Goal: Information Seeking & Learning: Learn about a topic

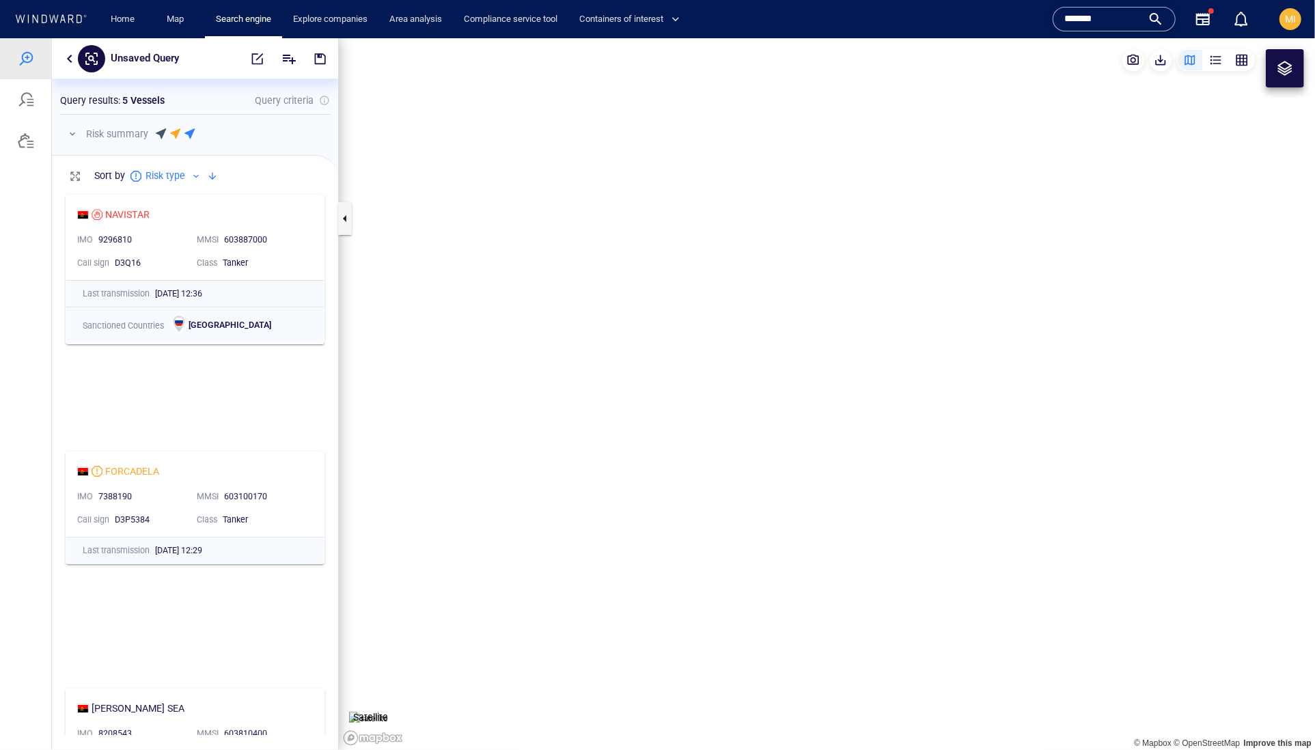
scroll to position [546, 285]
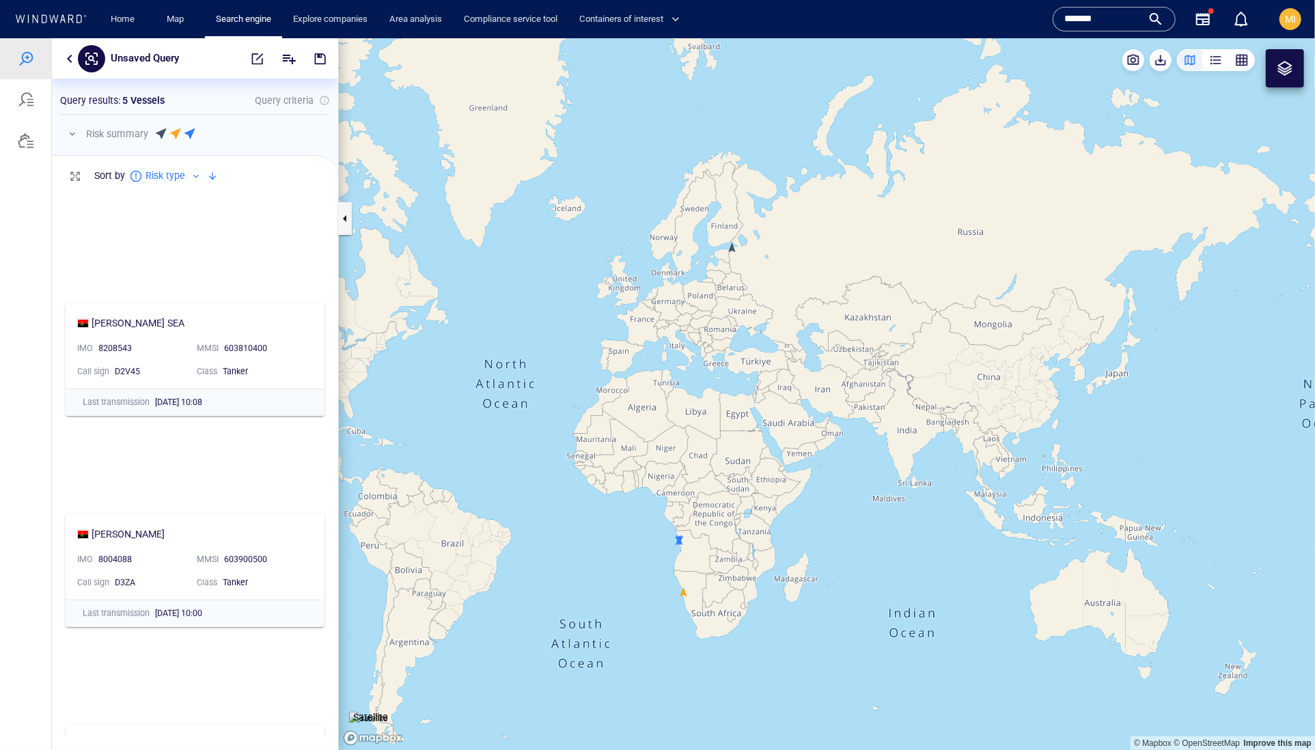
drag, startPoint x: 1120, startPoint y: 17, endPoint x: 1027, endPoint y: 8, distance: 93.3
click at [1027, 8] on div "Home Map Search engine Explore companies Area analysis Compliance service tool …" at bounding box center [659, 19] width 1295 height 38
paste input "*****"
type input "**********"
click at [1140, 20] on div "**********" at bounding box center [1114, 19] width 100 height 20
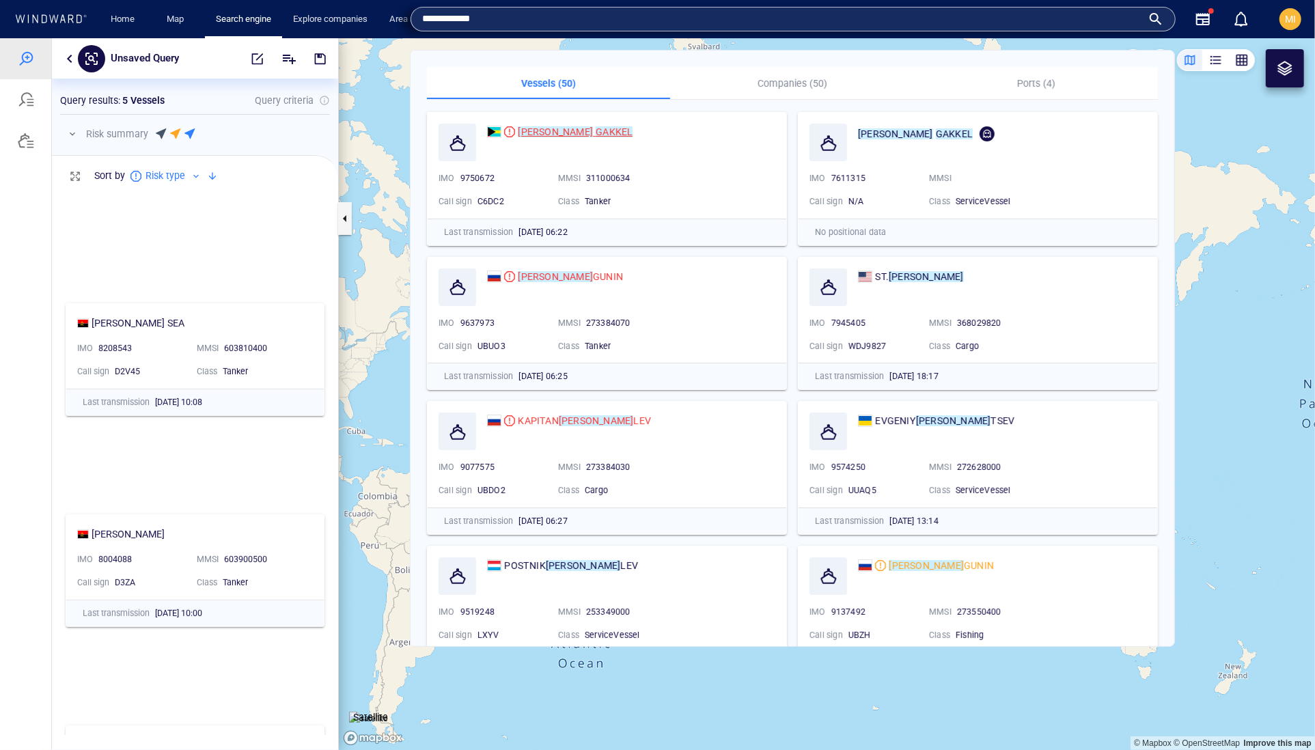
drag, startPoint x: 1140, startPoint y: 20, endPoint x: 570, endPoint y: 132, distance: 581.8
click at [595, 132] on mark "GAKKEL" at bounding box center [613, 131] width 37 height 11
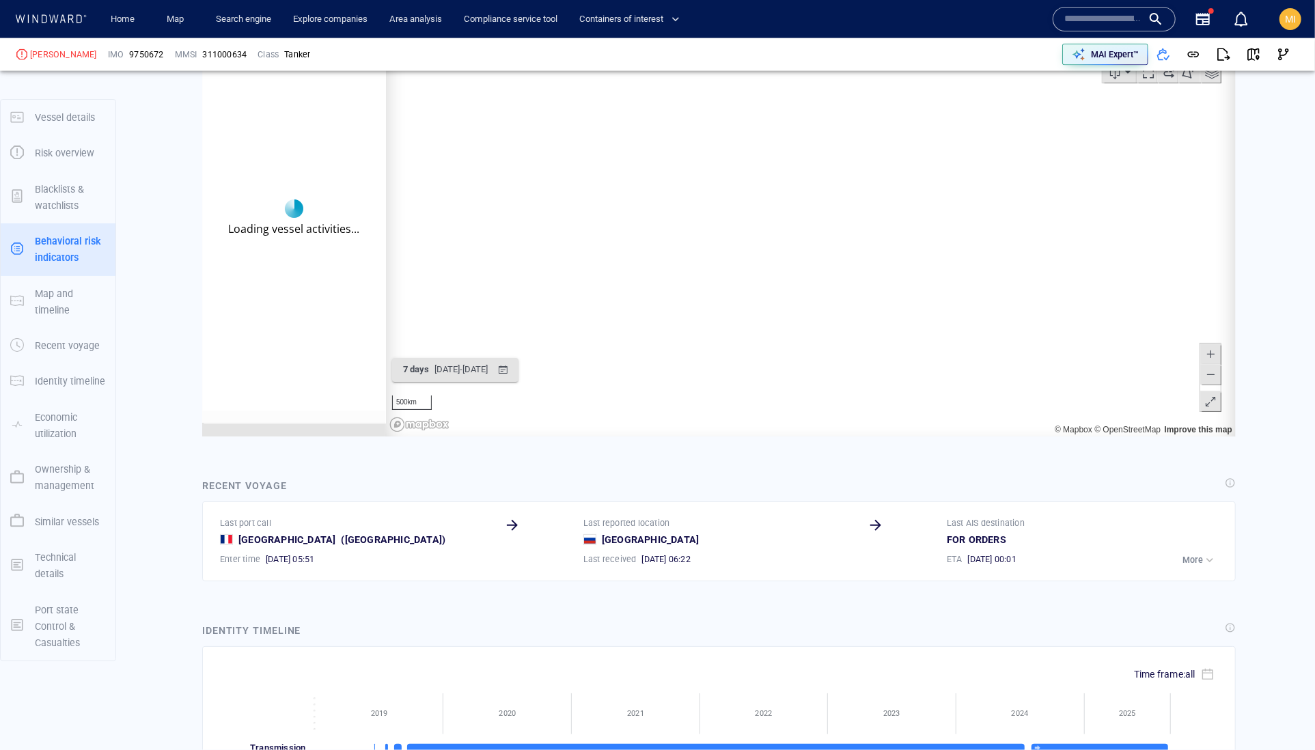
scroll to position [6284, 0]
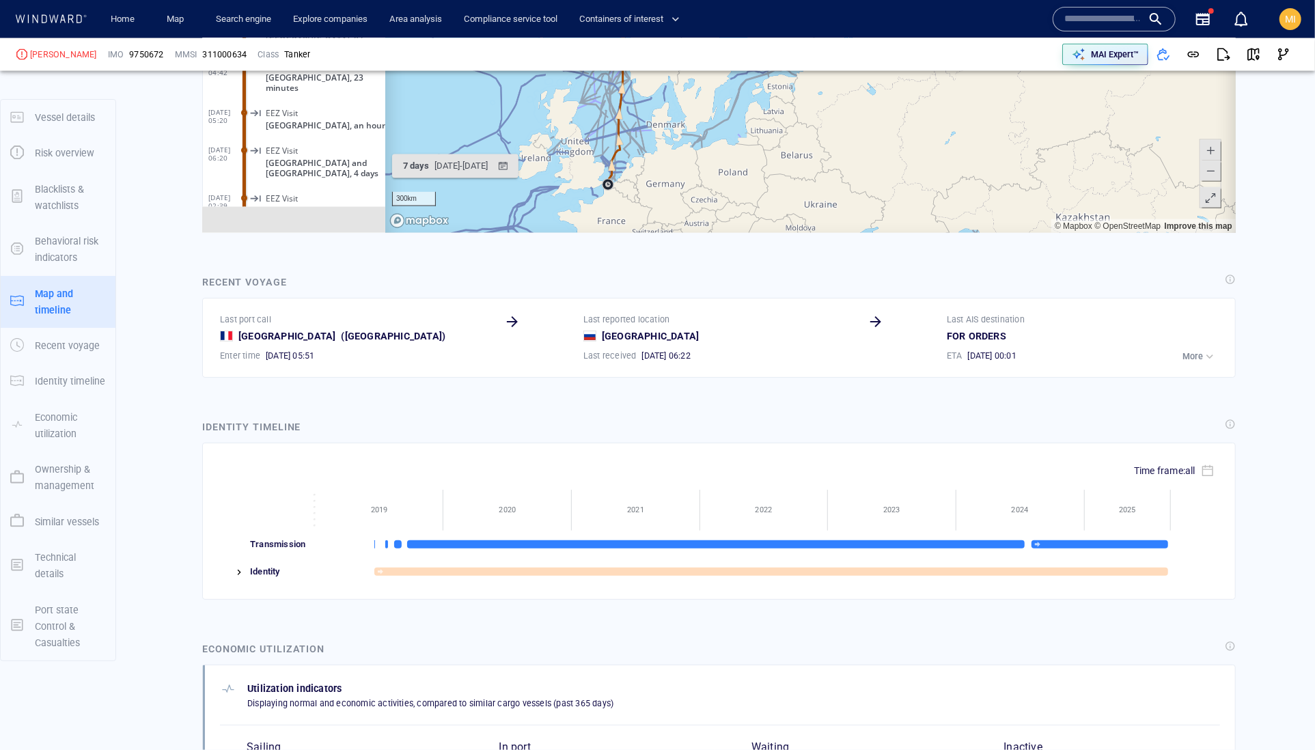
scroll to position [1724, 0]
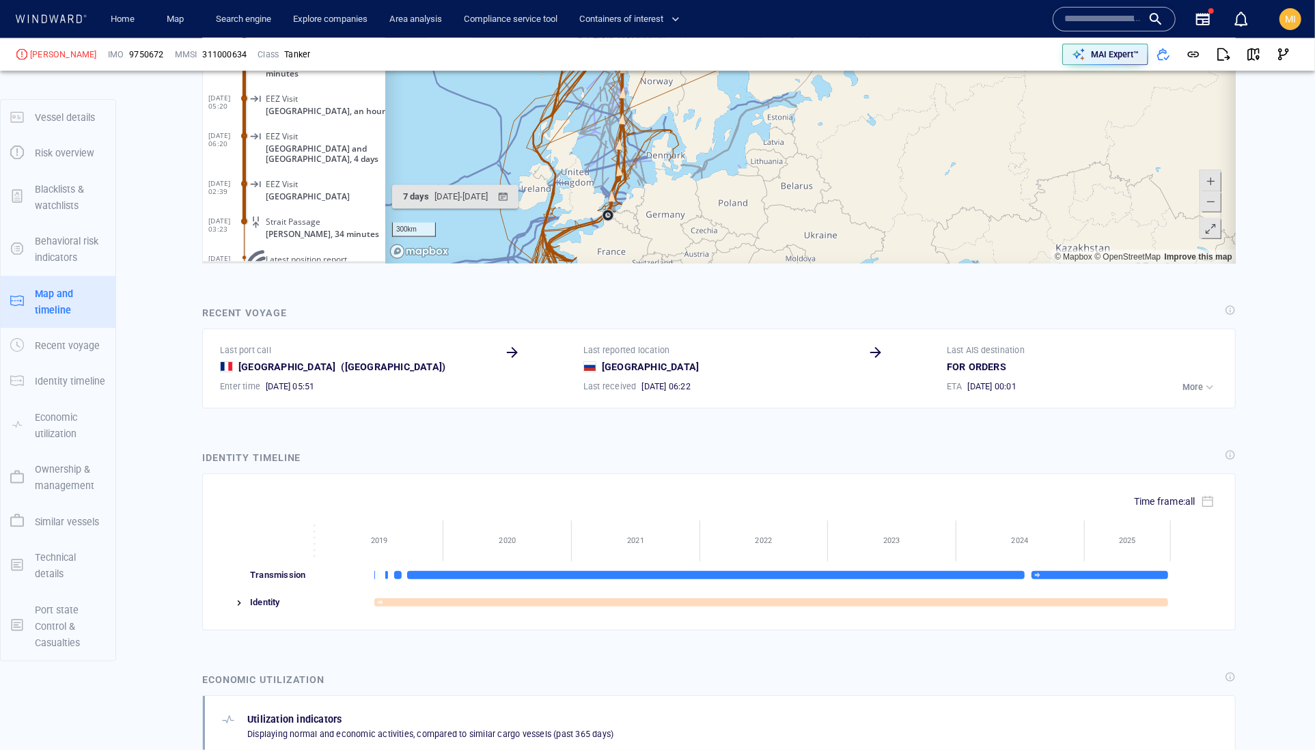
scroll to position [1688, 0]
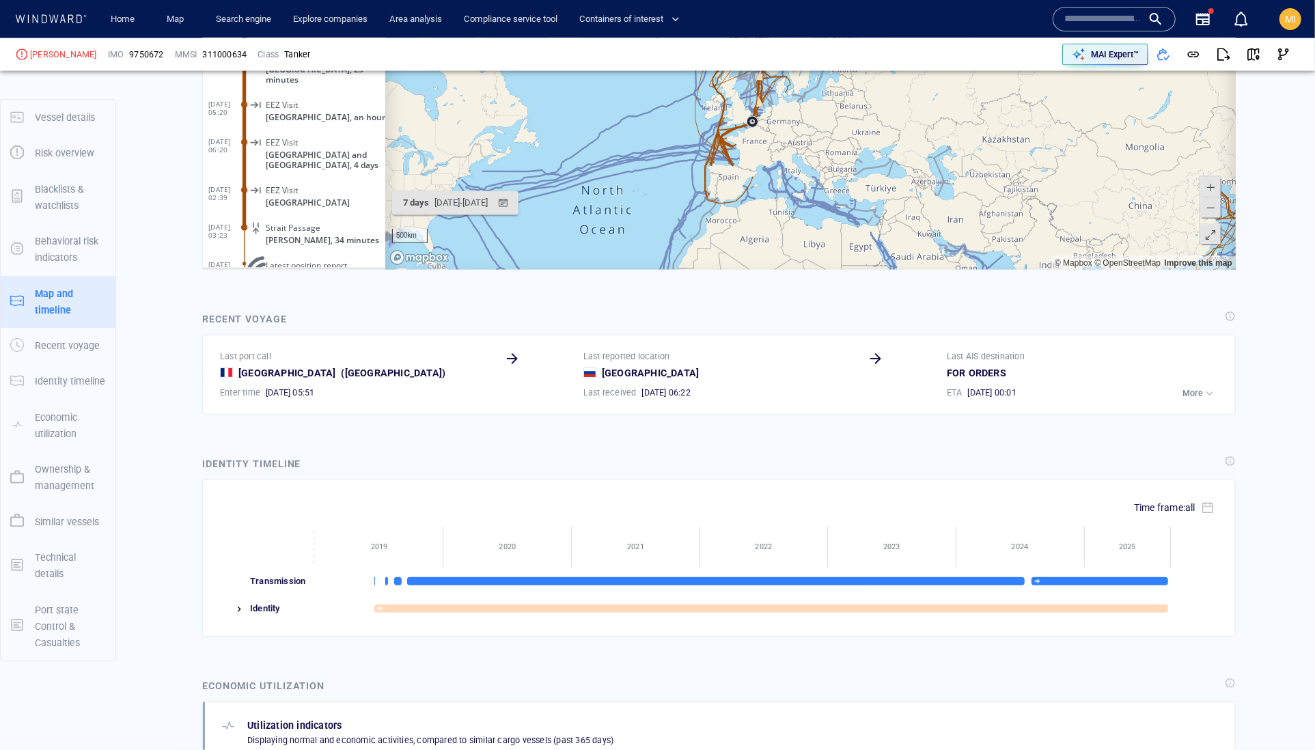
drag, startPoint x: 966, startPoint y: -3, endPoint x: 879, endPoint y: 8, distance: 88.0
click at [879, 6] on canvas "Map" at bounding box center [809, 57] width 850 height 423
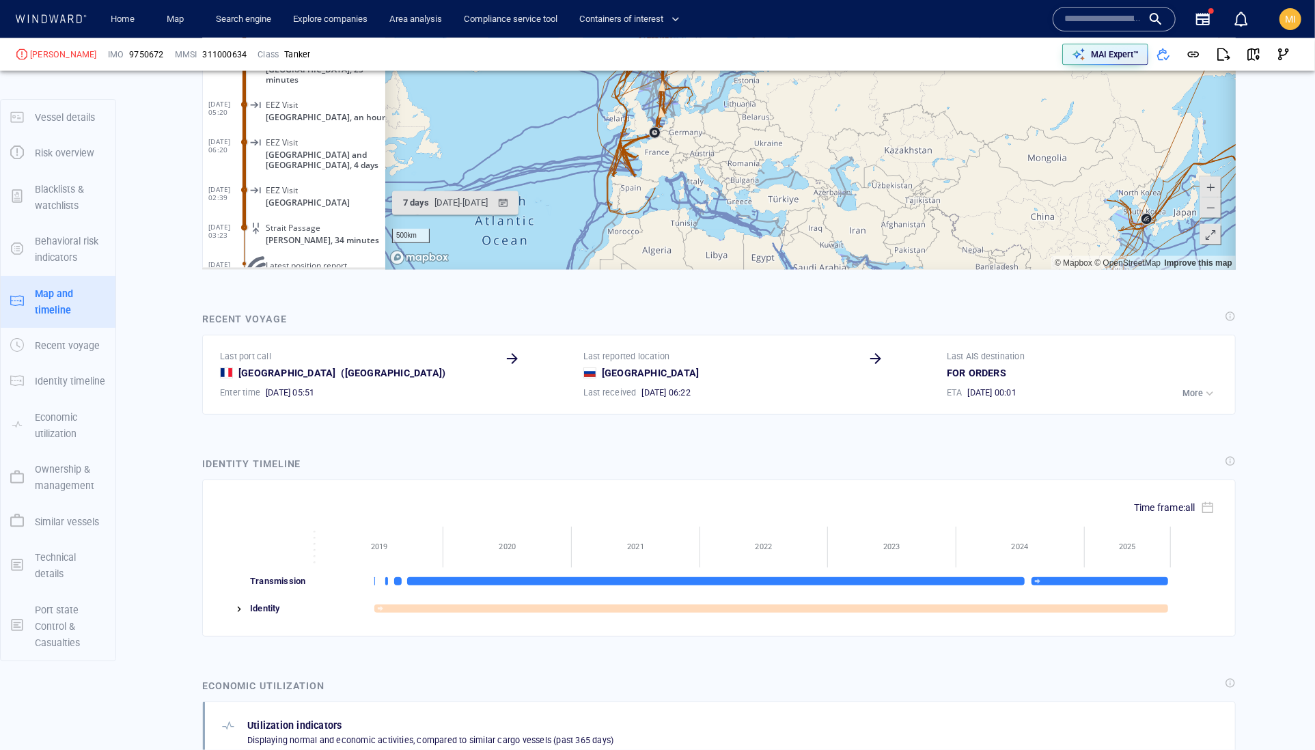
drag, startPoint x: 860, startPoint y: 24, endPoint x: 776, endPoint y: 30, distance: 84.2
click at [776, 30] on canvas "Map" at bounding box center [809, 57] width 850 height 423
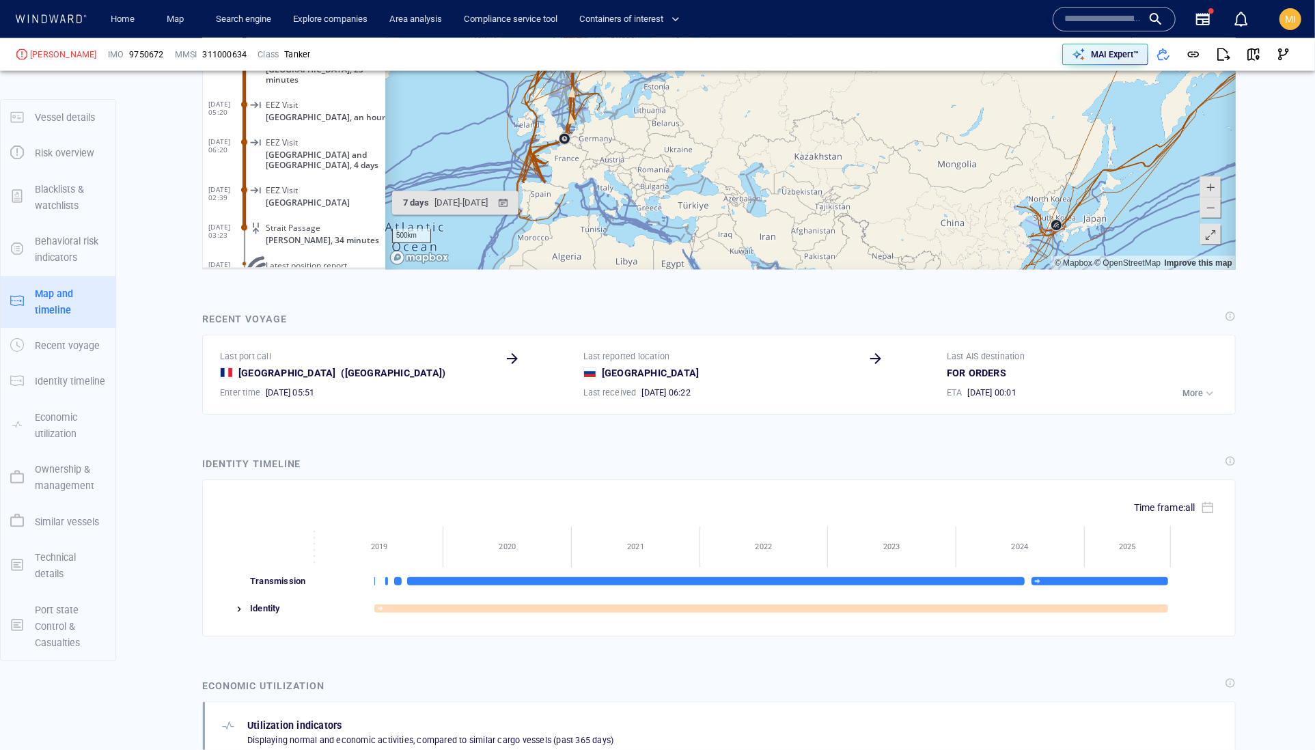
drag, startPoint x: 797, startPoint y: 36, endPoint x: 725, endPoint y: 44, distance: 72.9
click at [725, 44] on canvas "Map" at bounding box center [809, 57] width 850 height 423
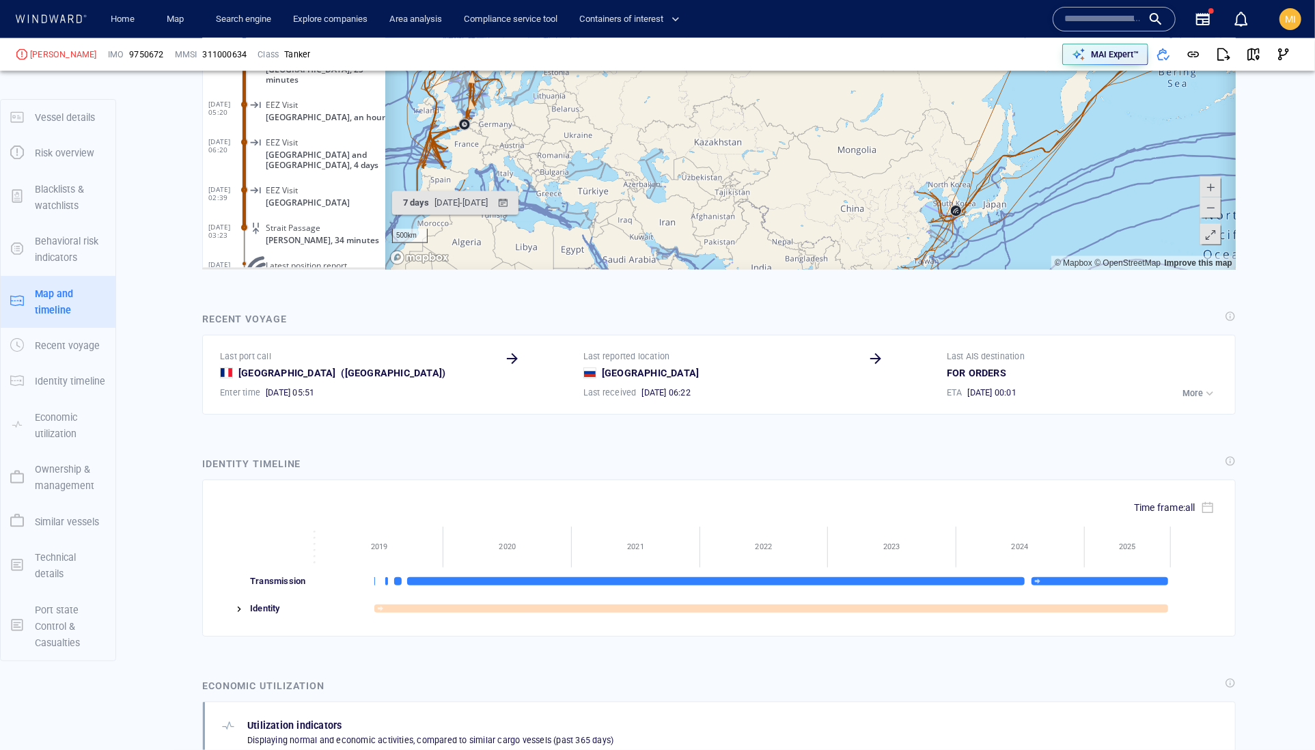
drag, startPoint x: 779, startPoint y: 39, endPoint x: 748, endPoint y: 17, distance: 37.7
click at [748, 17] on canvas "Map" at bounding box center [809, 57] width 850 height 423
click at [809, 39] on canvas "Map" at bounding box center [809, 57] width 850 height 423
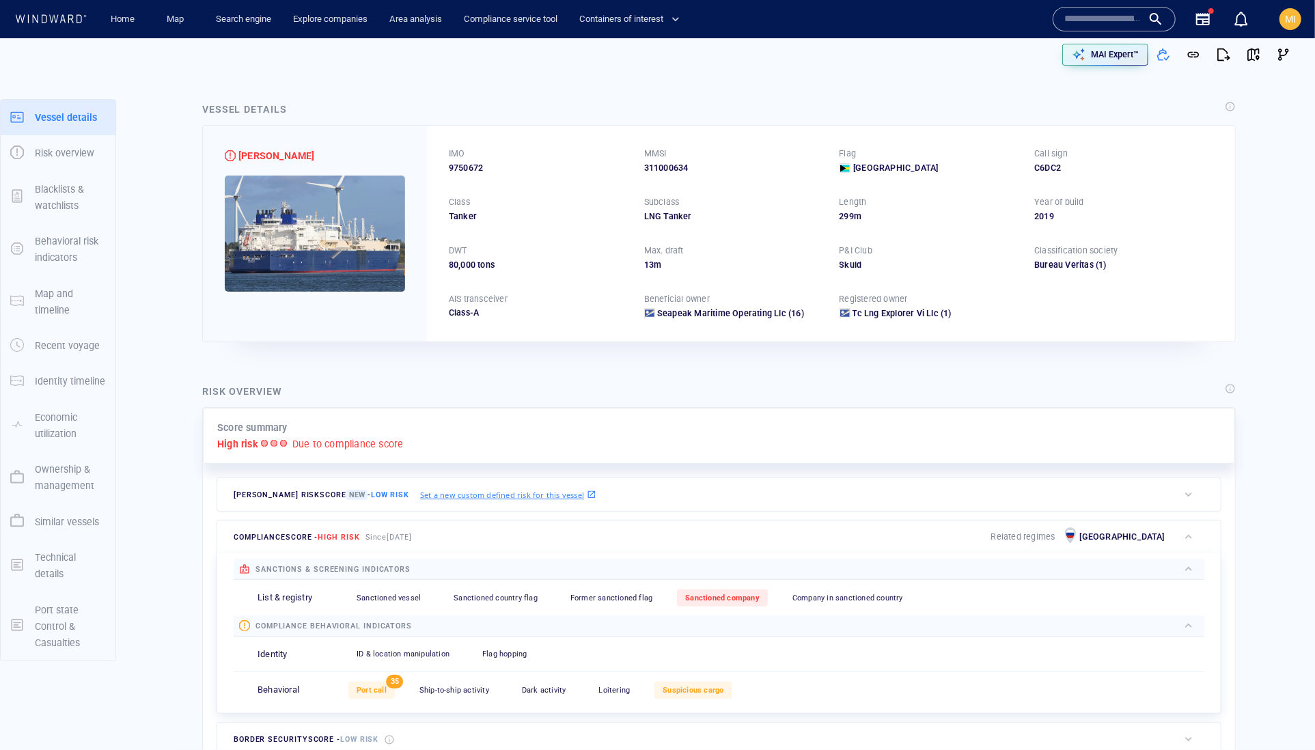
scroll to position [0, 0]
click at [1064, 12] on input "text" at bounding box center [1103, 19] width 78 height 20
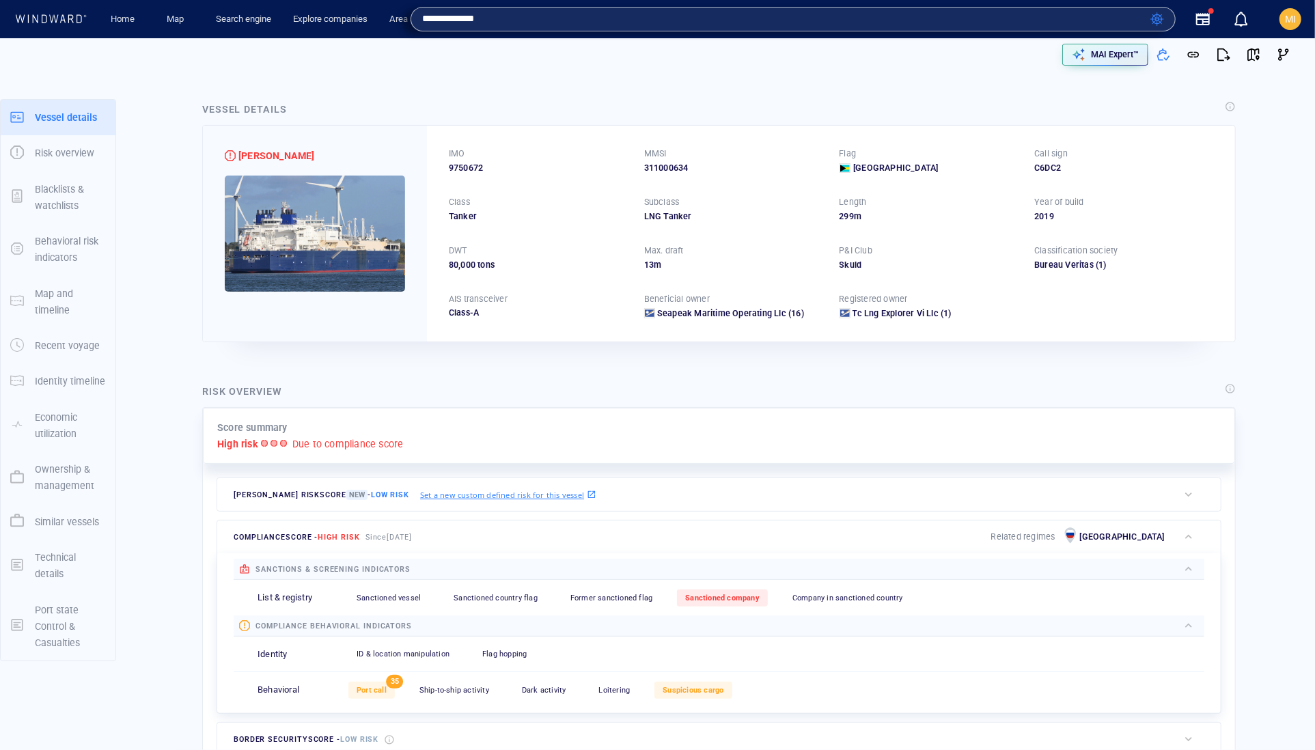
type input "**********"
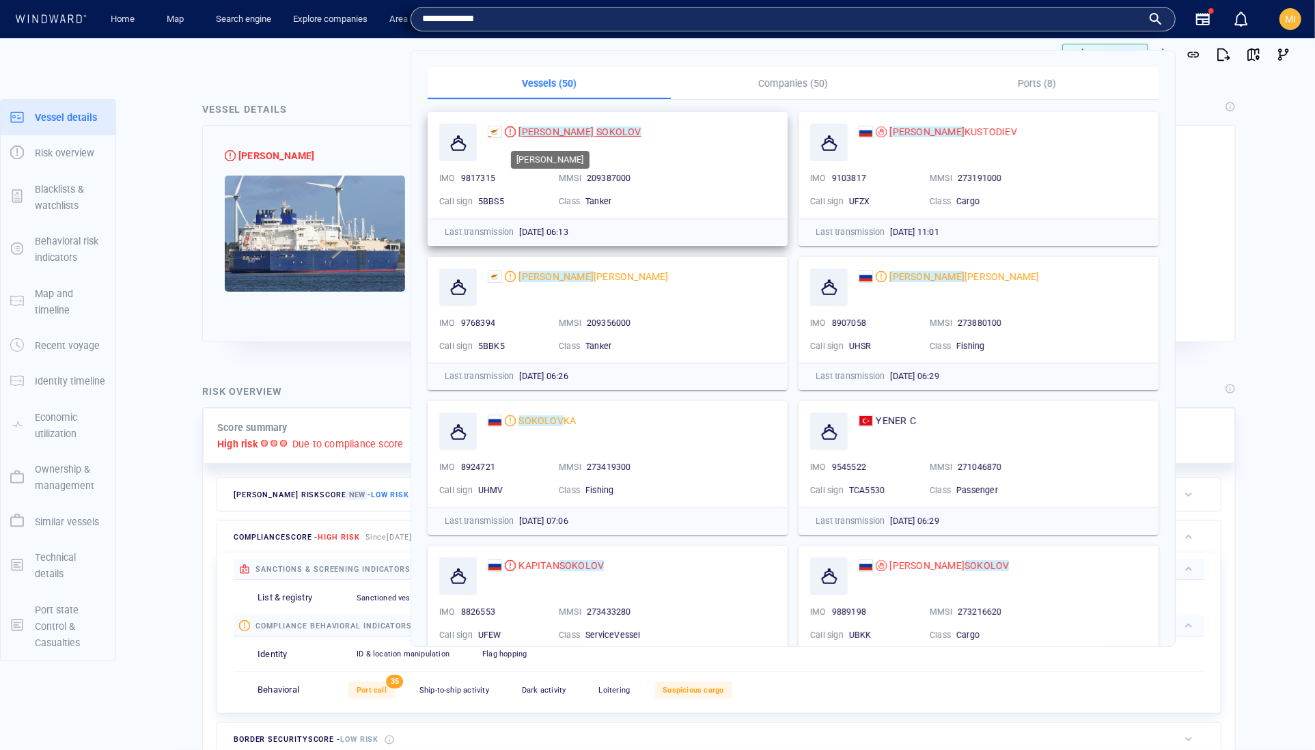
click at [596, 126] on mark "SOKOLOV" at bounding box center [618, 131] width 44 height 11
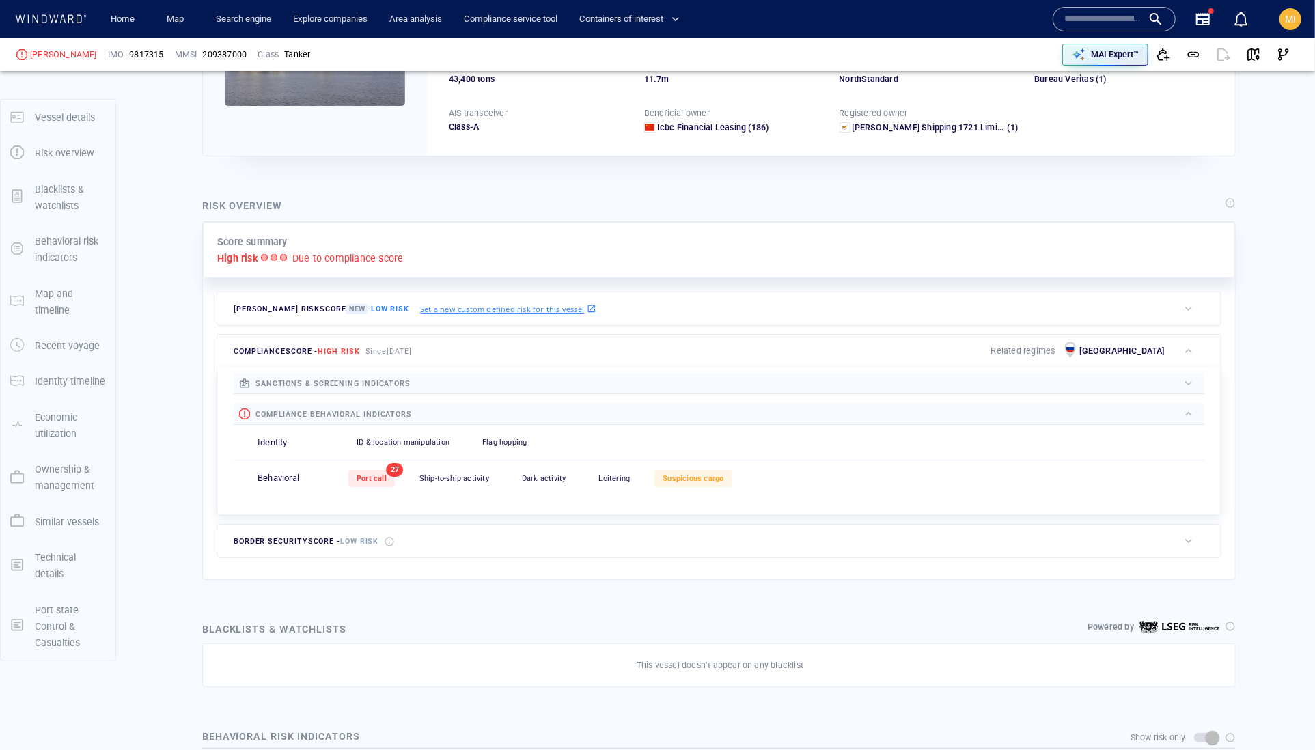
scroll to position [68, 0]
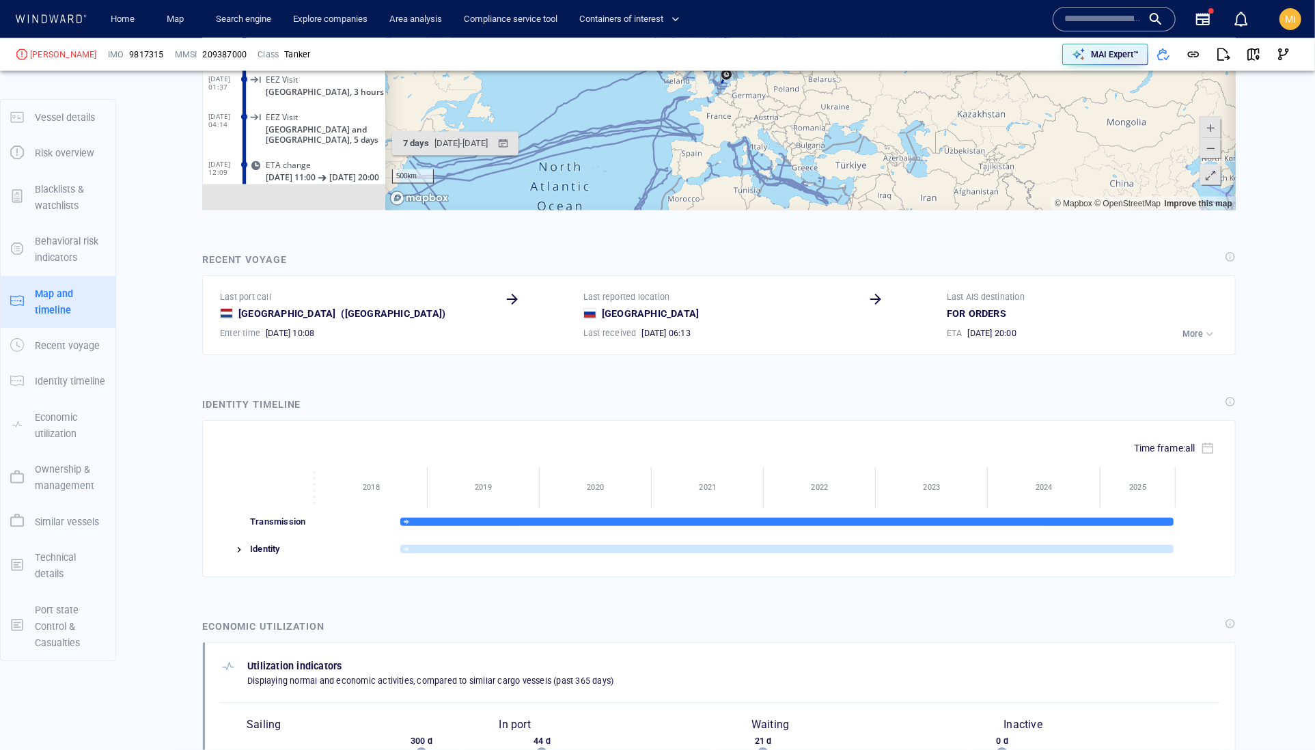
scroll to position [1735, 0]
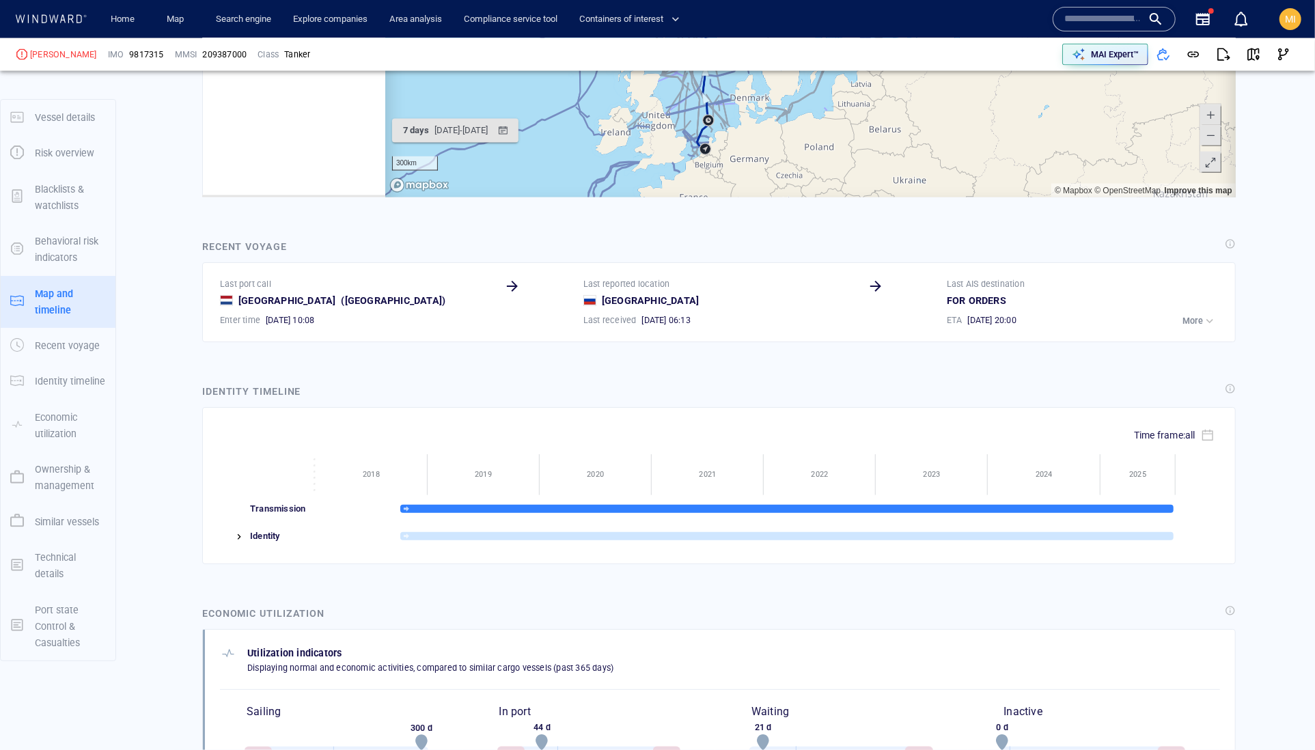
scroll to position [110400, 0]
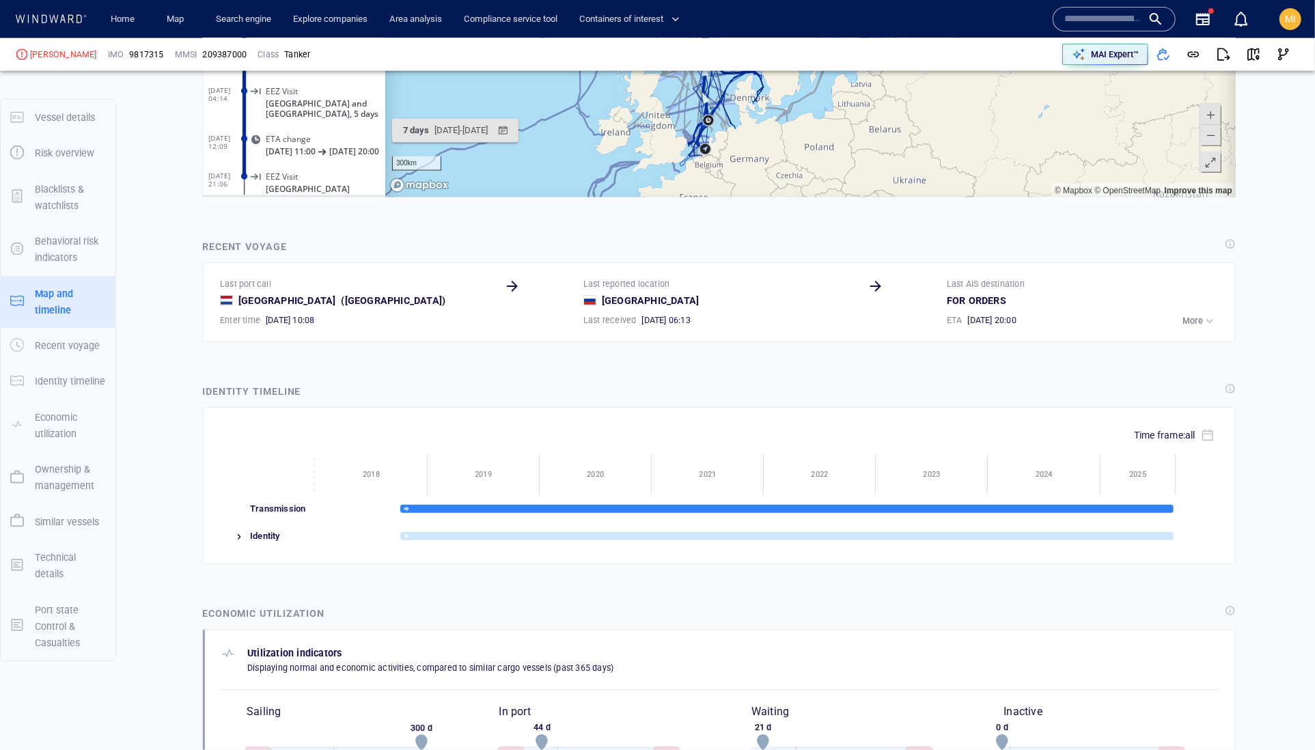
drag, startPoint x: 983, startPoint y: -5, endPoint x: 905, endPoint y: 51, distance: 95.5
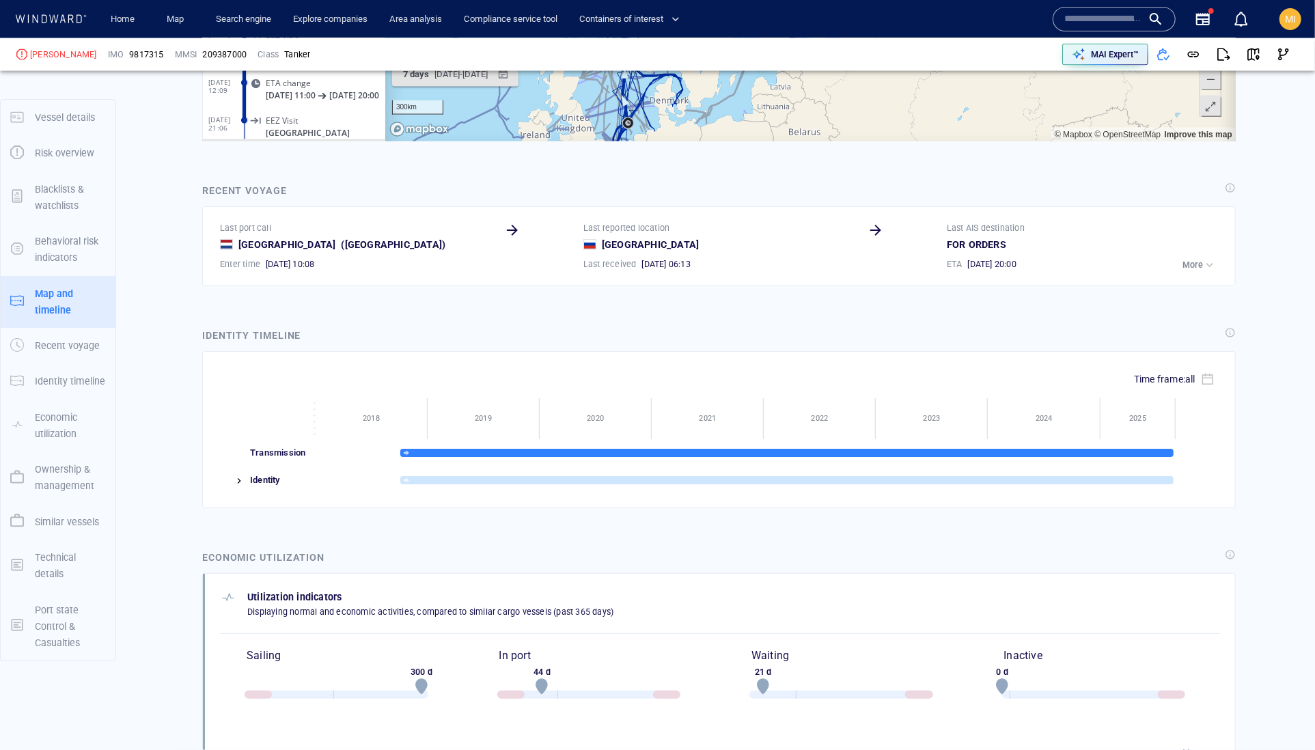
scroll to position [1752, 0]
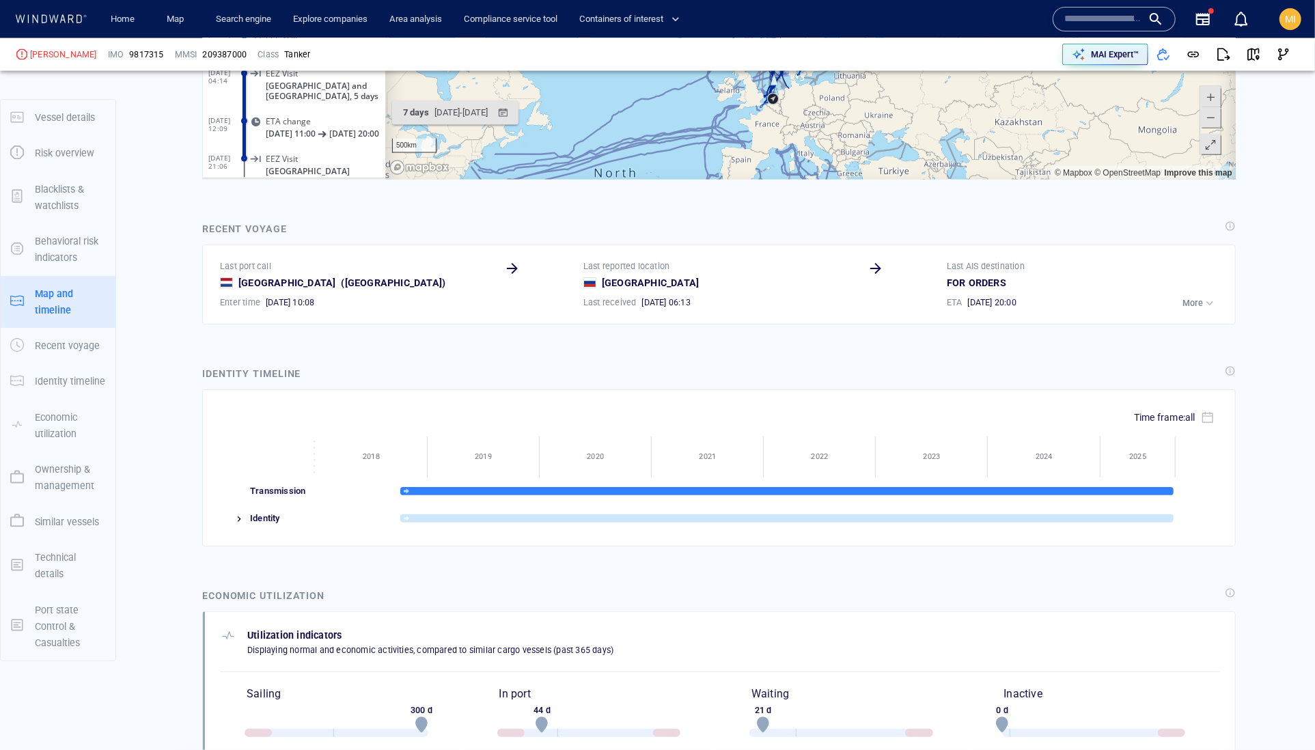
drag, startPoint x: 931, startPoint y: 3, endPoint x: 898, endPoint y: -17, distance: 38.3
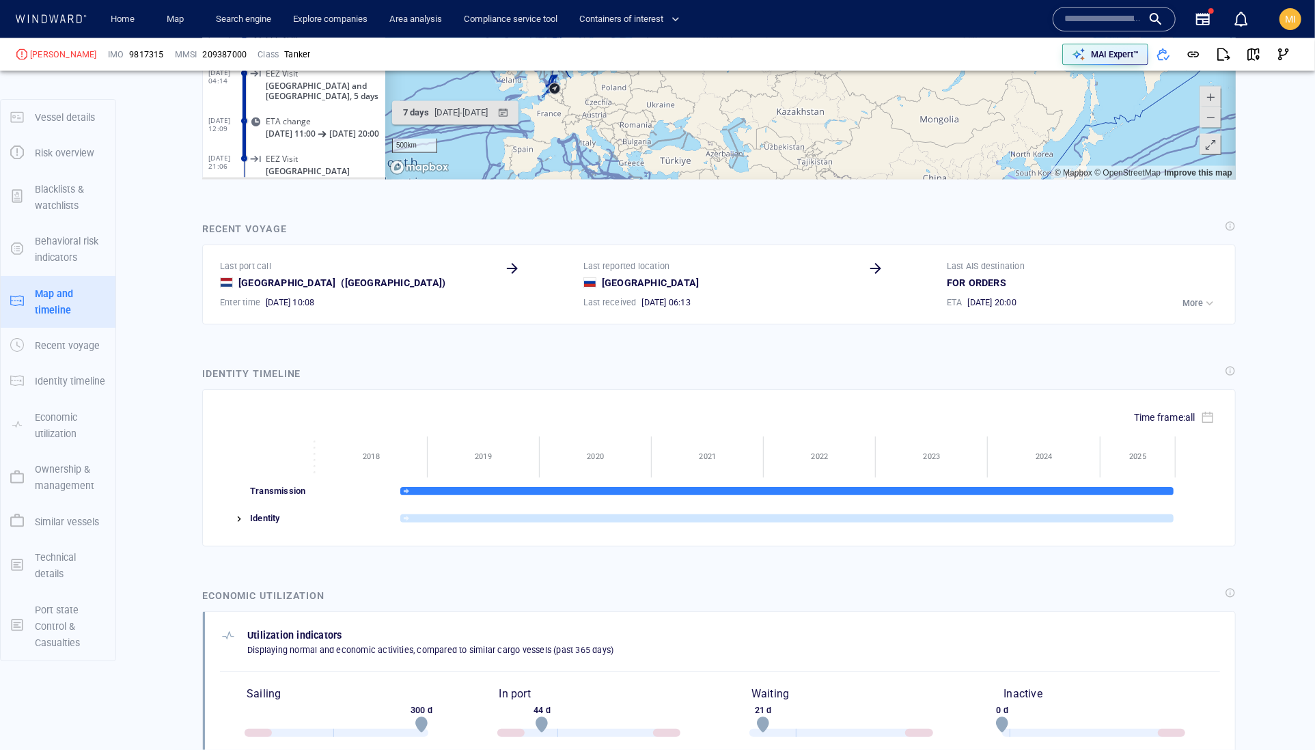
drag, startPoint x: 919, startPoint y: -6, endPoint x: 723, endPoint y: -1, distance: 195.4
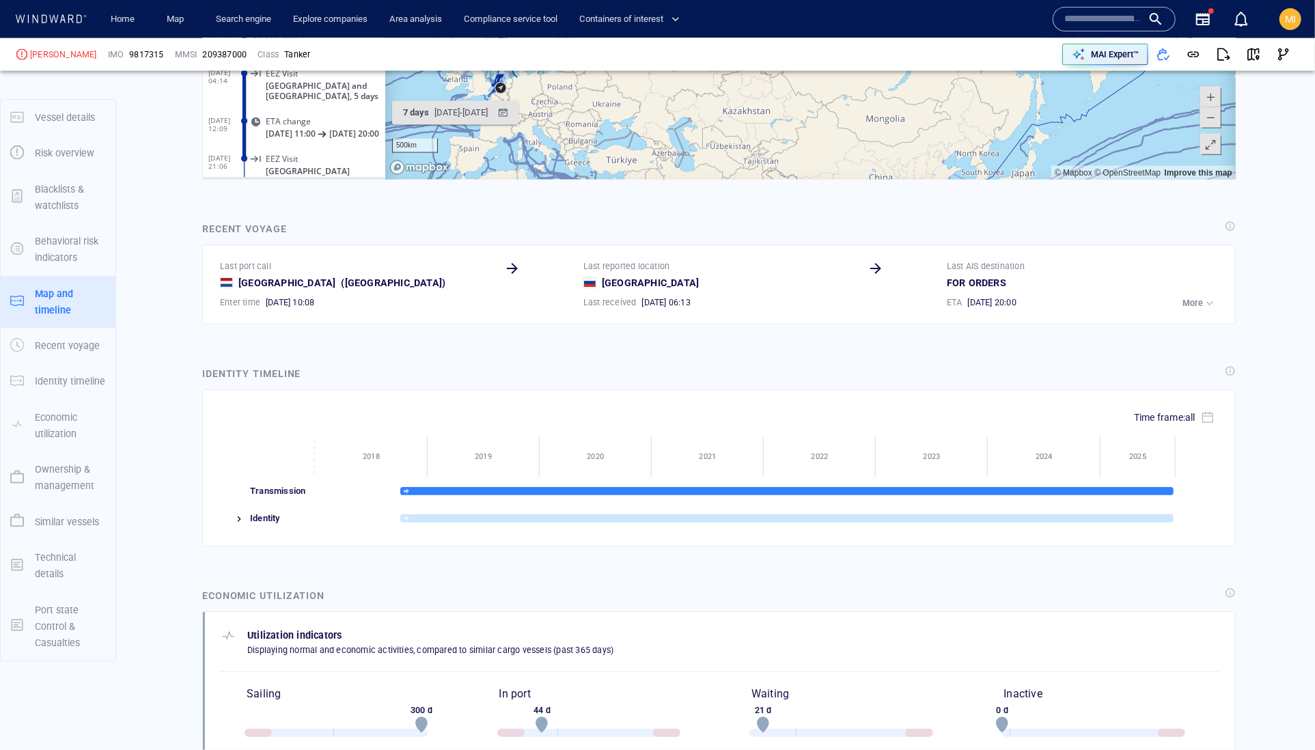
drag, startPoint x: 918, startPoint y: -12, endPoint x: 856, endPoint y: -5, distance: 62.4
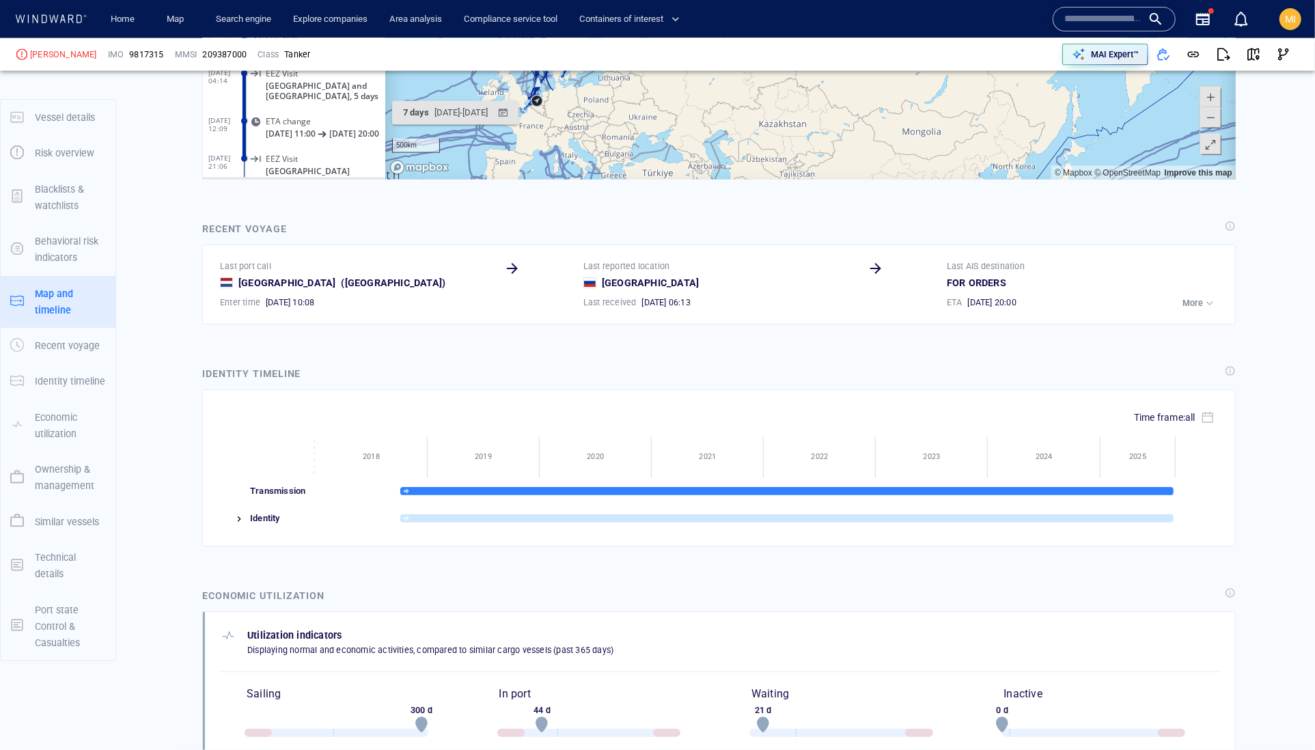
drag, startPoint x: 907, startPoint y: -24, endPoint x: 961, endPoint y: -14, distance: 54.9
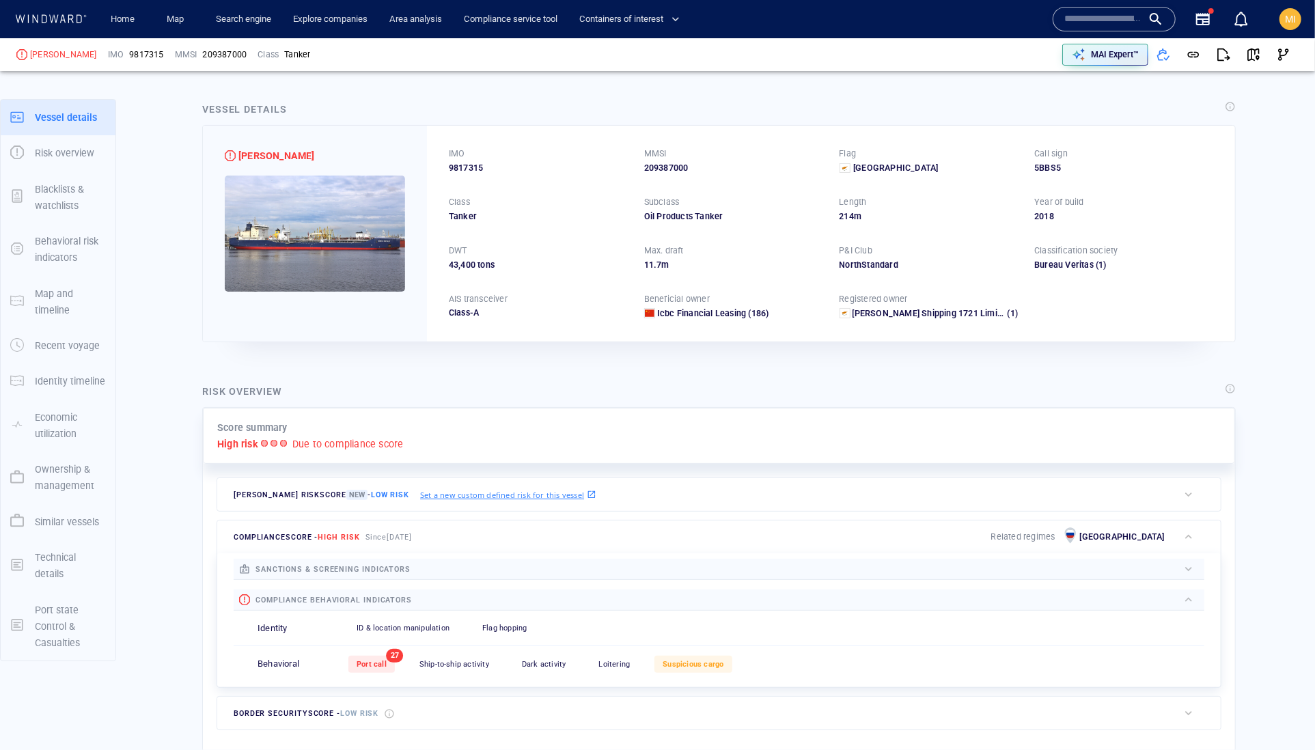
scroll to position [0, 0]
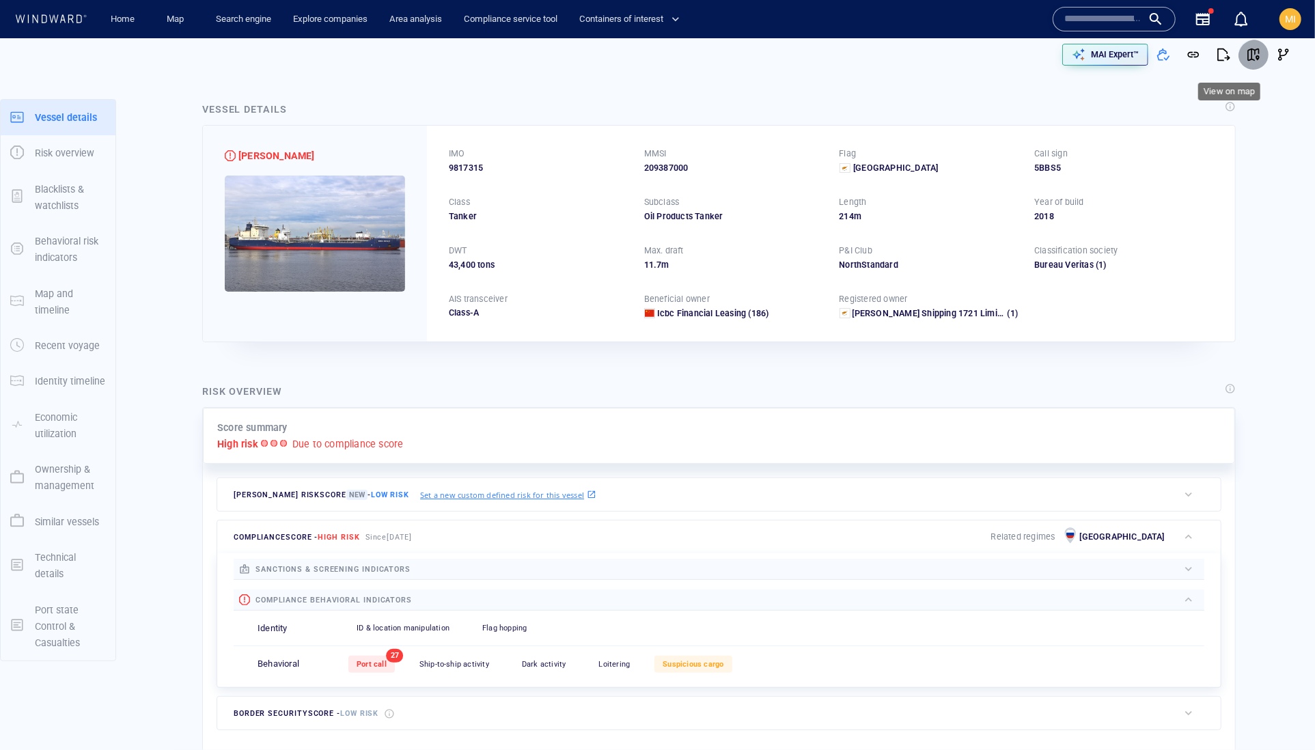
click at [1246, 58] on span "button" at bounding box center [1253, 55] width 14 height 14
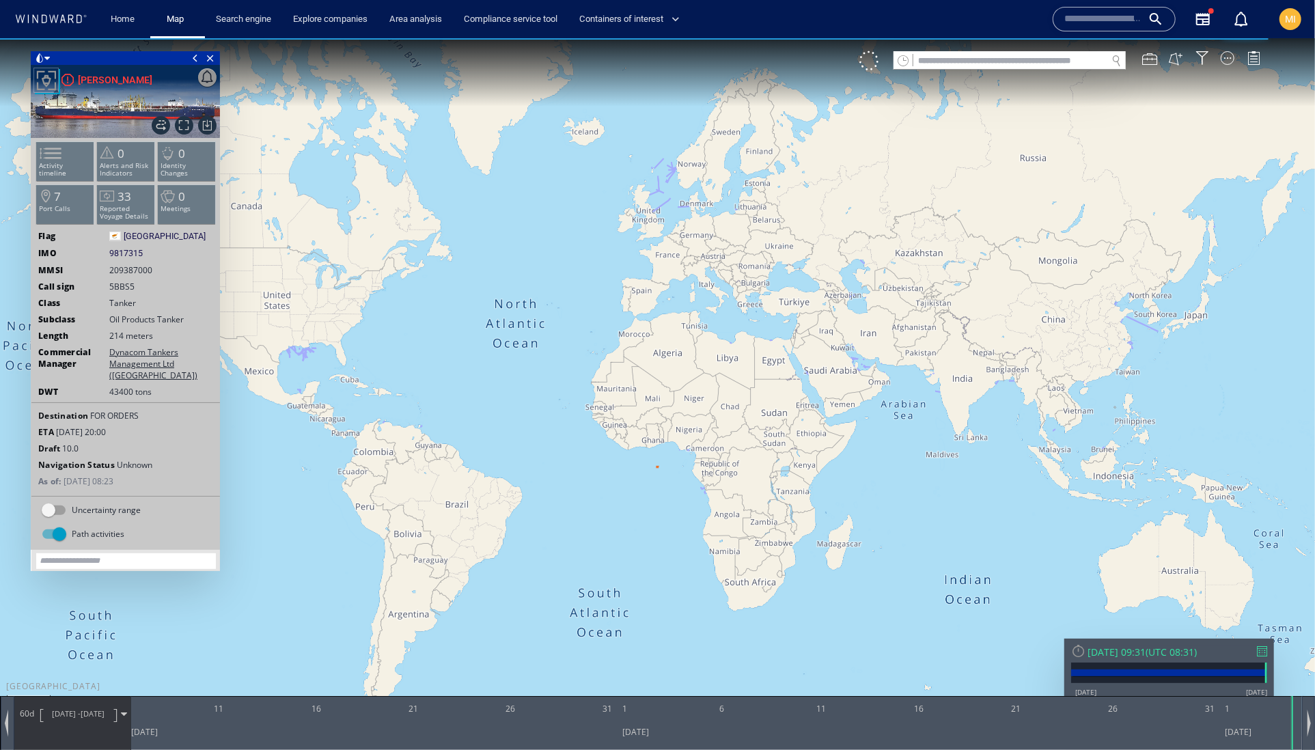
drag, startPoint x: 787, startPoint y: 270, endPoint x: 741, endPoint y: 368, distance: 108.5
click at [741, 368] on canvas "Map" at bounding box center [657, 387] width 1315 height 699
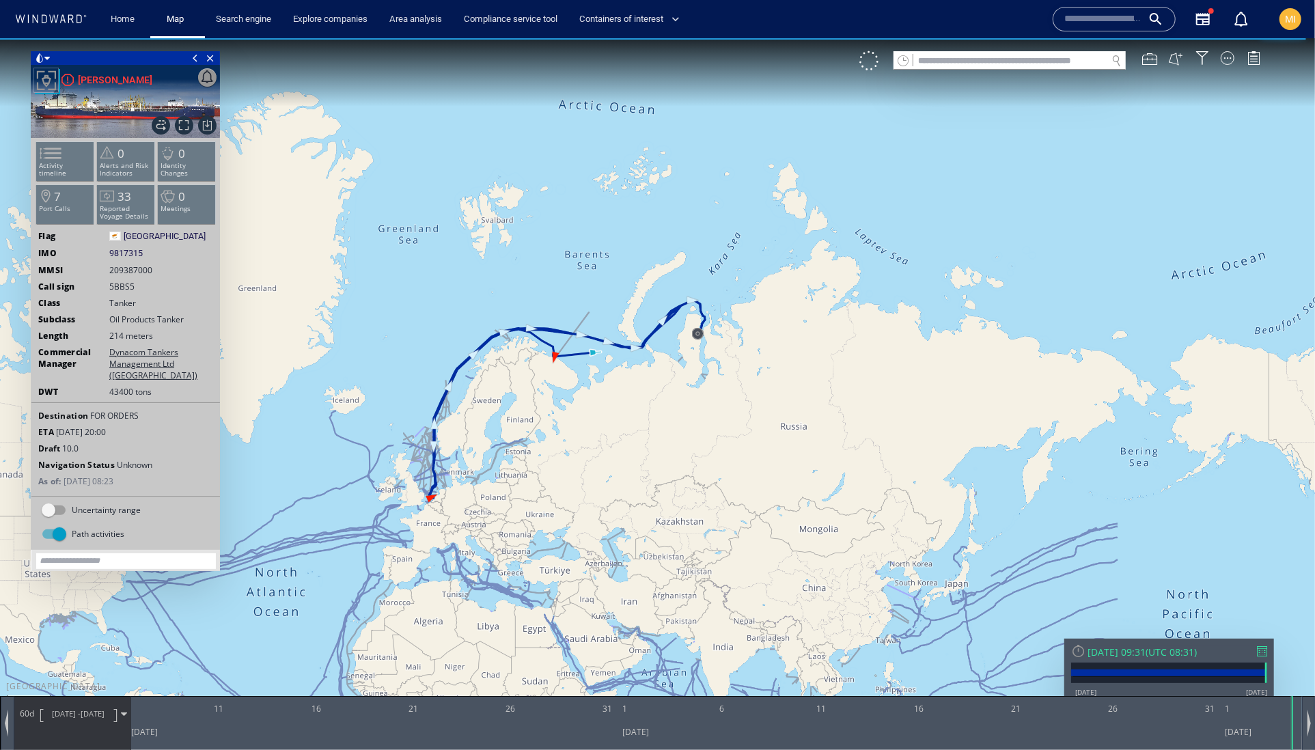
drag, startPoint x: 709, startPoint y: 376, endPoint x: 785, endPoint y: 375, distance: 75.8
click at [785, 376] on canvas "Map" at bounding box center [657, 387] width 1315 height 699
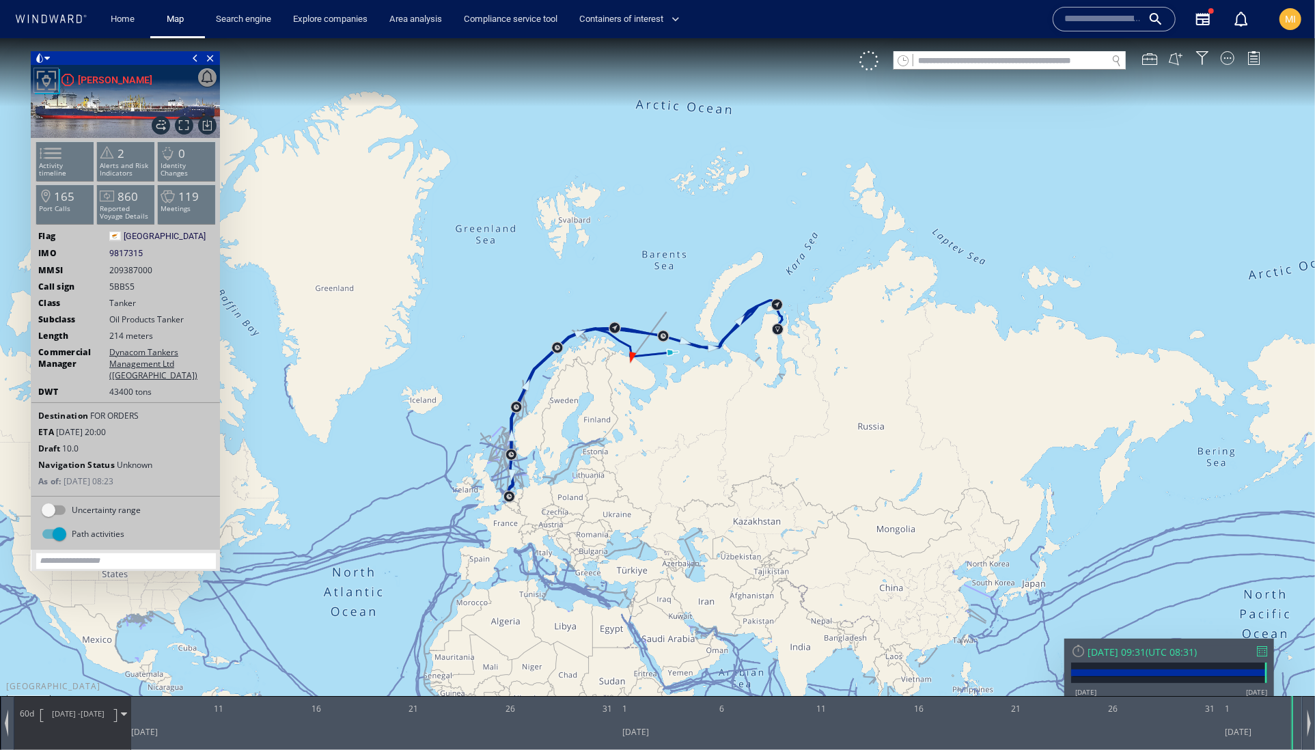
click at [927, 65] on input "text" at bounding box center [1009, 60] width 193 height 18
paste input "**********"
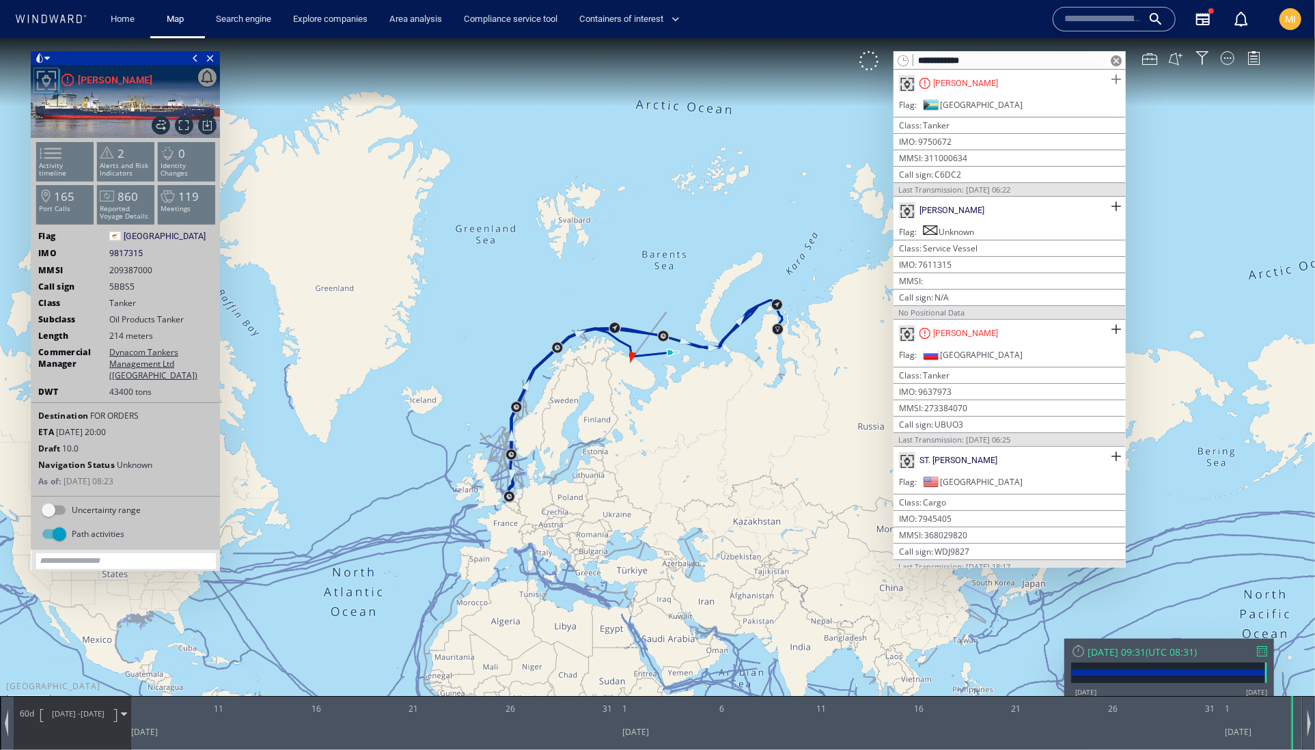
type input "**********"
click at [1107, 79] on span at bounding box center [1115, 78] width 17 height 17
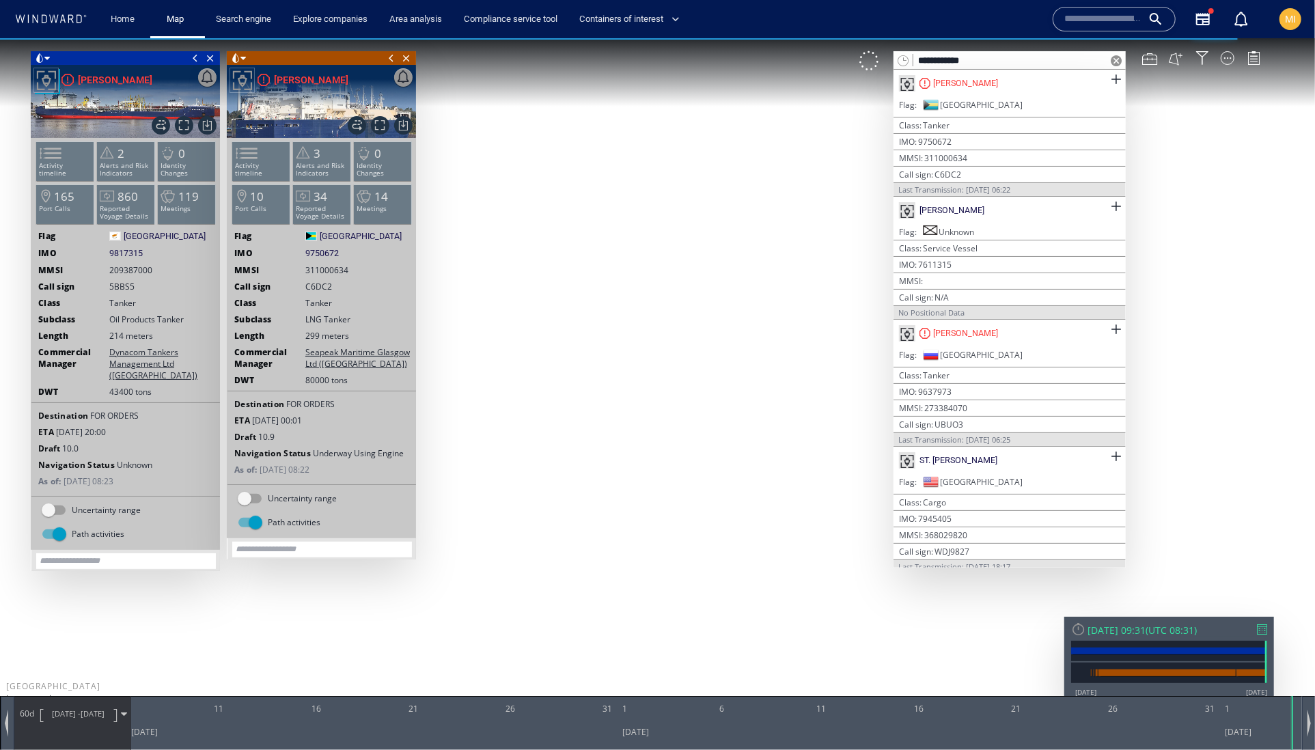
click at [388, 57] on span at bounding box center [391, 58] width 15 height 14
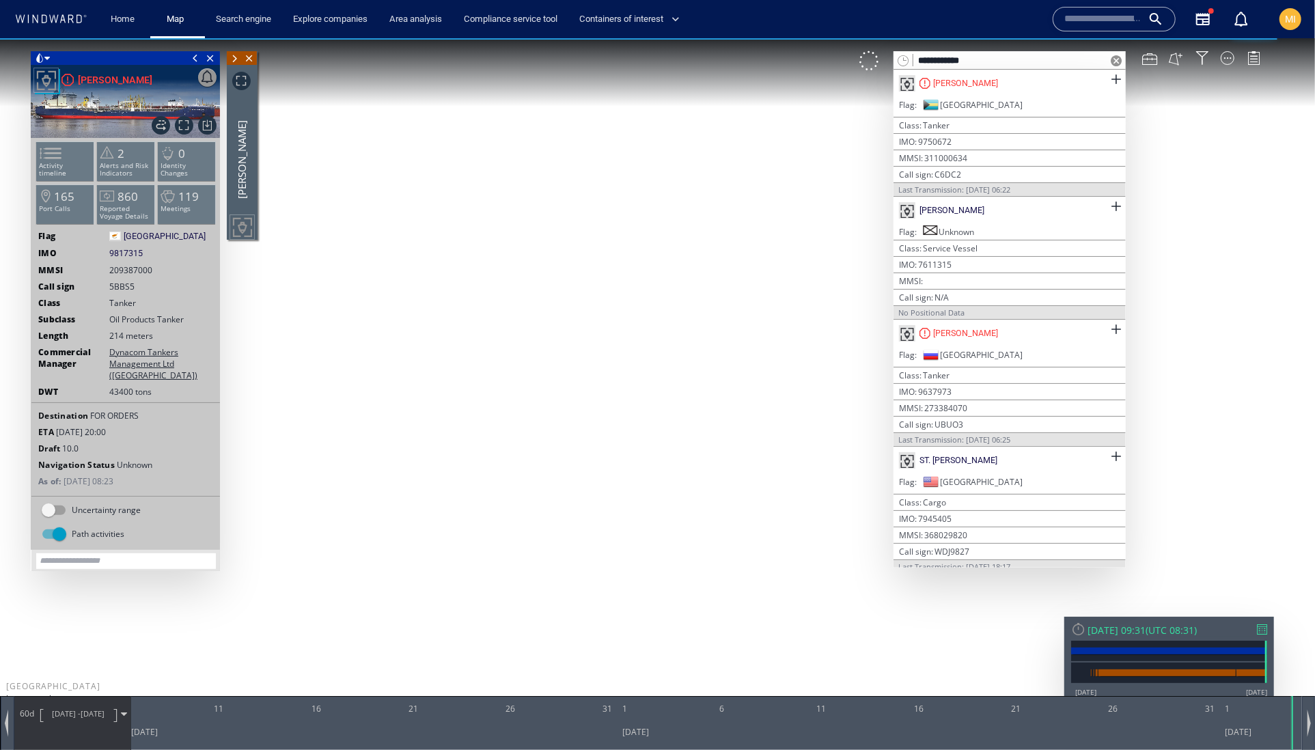
click at [195, 53] on span at bounding box center [195, 58] width 15 height 14
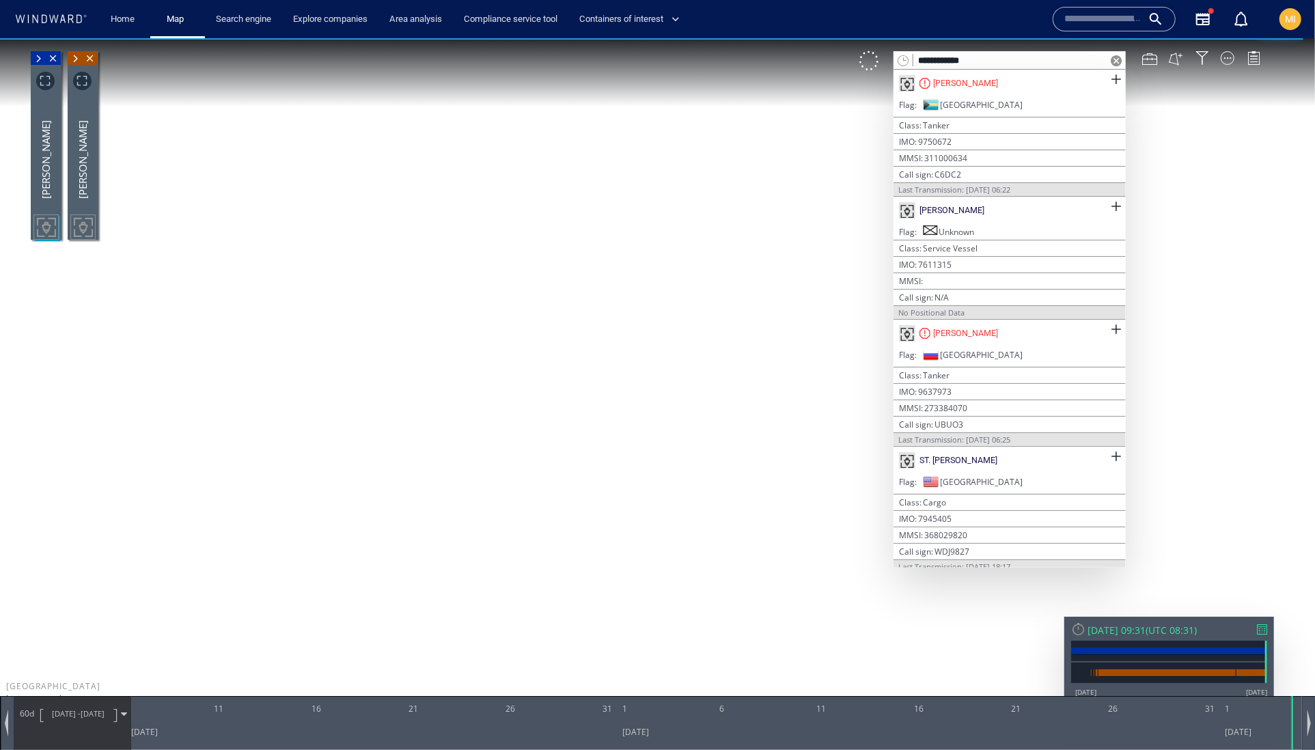
drag, startPoint x: 621, startPoint y: 391, endPoint x: 569, endPoint y: 303, distance: 102.6
click at [570, 303] on canvas "Map" at bounding box center [657, 387] width 1315 height 699
click at [1227, 59] on div at bounding box center [1227, 58] width 14 height 14
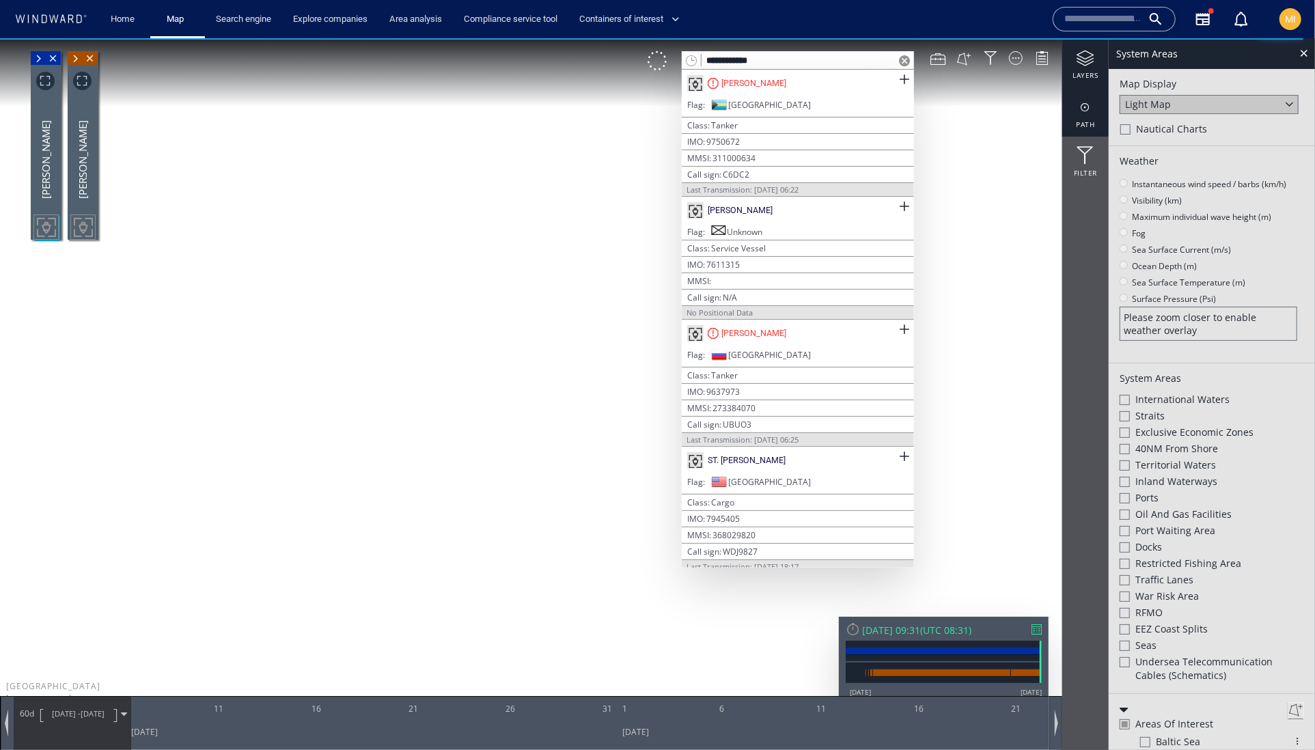
click at [1090, 112] on div at bounding box center [1085, 106] width 46 height 17
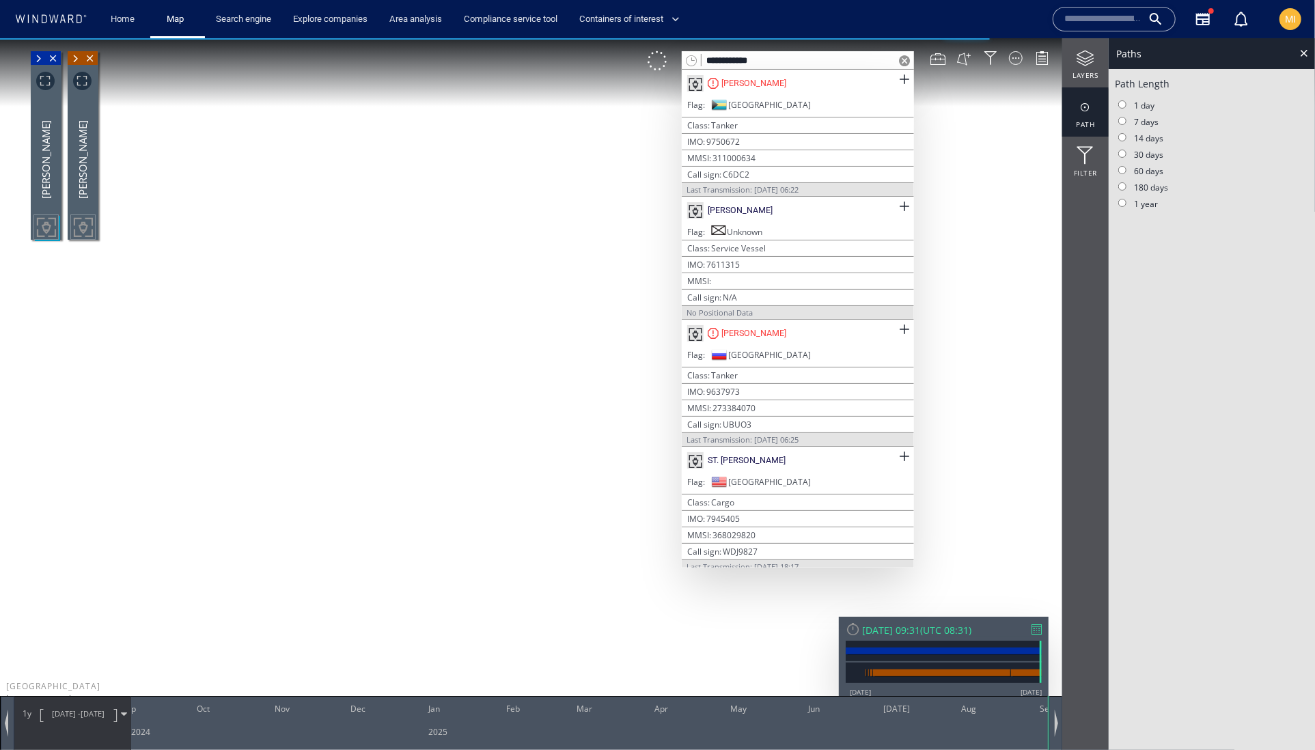
click at [899, 63] on span at bounding box center [904, 60] width 11 height 11
